Goal: Navigation & Orientation: Find specific page/section

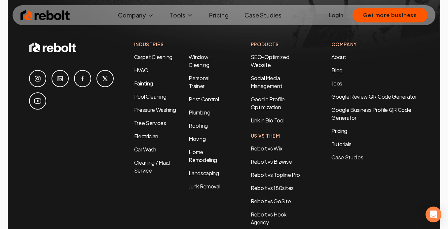
scroll to position [3202, 0]
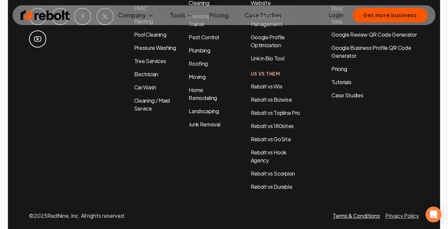
click at [371, 212] on link "Terms & Conditions" at bounding box center [356, 215] width 47 height 7
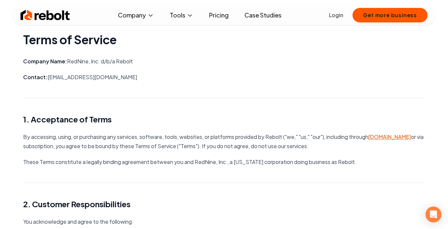
scroll to position [8, 0]
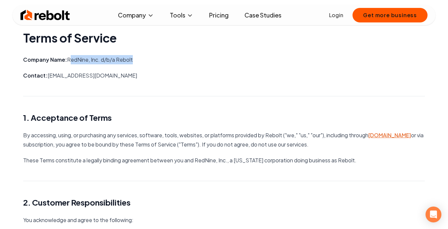
drag, startPoint x: 68, startPoint y: 60, endPoint x: 137, endPoint y: 67, distance: 69.8
copy p "RedNine, Inc. d/b/a Rebolt"
click at [65, 17] on img at bounding box center [45, 15] width 50 height 13
